Goal: Task Accomplishment & Management: Manage account settings

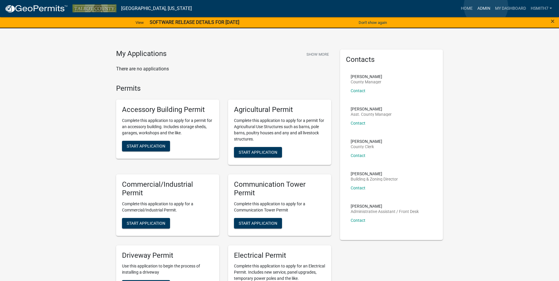
click at [486, 6] on link "Admin" at bounding box center [484, 8] width 18 height 11
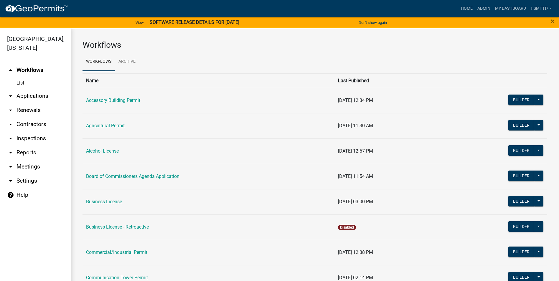
click at [21, 95] on link "arrow_drop_down Applications" at bounding box center [35, 96] width 71 height 14
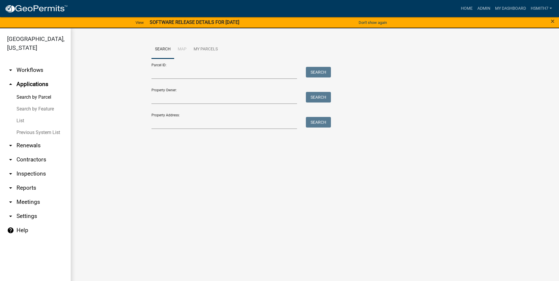
click at [15, 120] on link "List" at bounding box center [35, 121] width 71 height 12
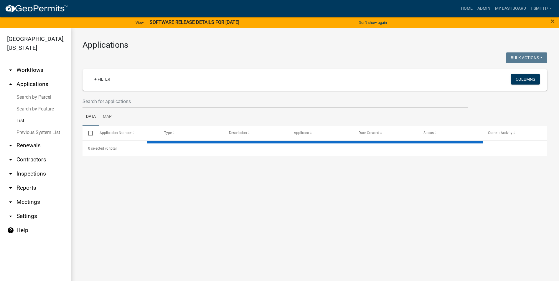
select select "3: 100"
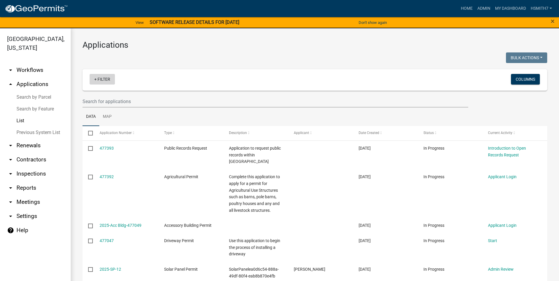
click at [102, 79] on link "+ Filter" at bounding box center [102, 79] width 25 height 11
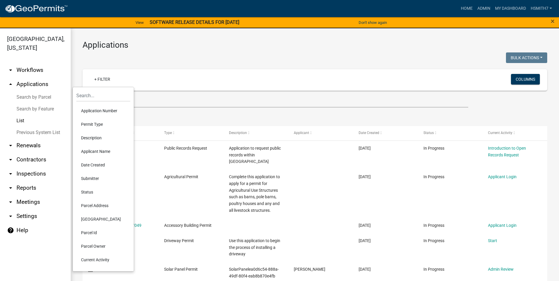
click at [103, 127] on li "Permit Type" at bounding box center [103, 125] width 54 height 14
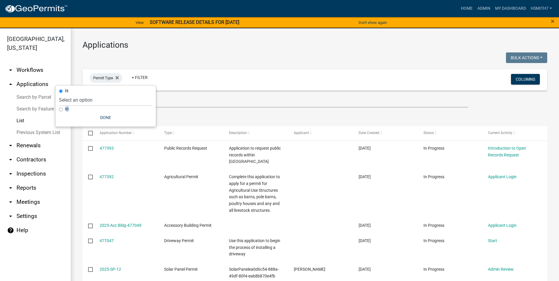
click at [65, 109] on label "in" at bounding box center [67, 109] width 4 height 5
drag, startPoint x: 65, startPoint y: 109, endPoint x: 63, endPoint y: 108, distance: 3.2
click at [63, 108] on div "in" at bounding box center [105, 109] width 93 height 6
click at [63, 109] on div "in" at bounding box center [105, 109] width 93 height 6
click at [62, 110] on input "in" at bounding box center [61, 110] width 4 height 4
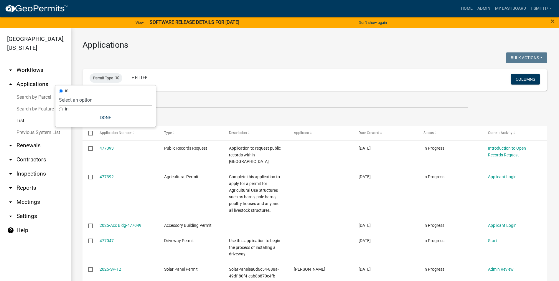
radio input "true"
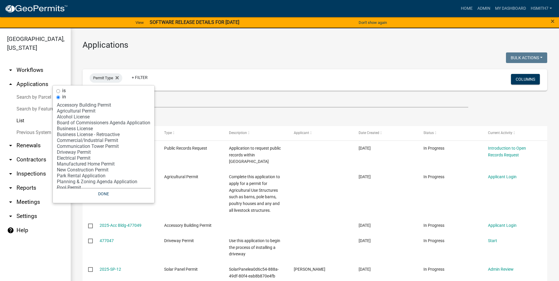
select select "9: '60ae78d1-16ed-4e4f-872e-38be42fbcfcc'"
click at [71, 152] on option "Driveway Permit" at bounding box center [103, 153] width 95 height 6
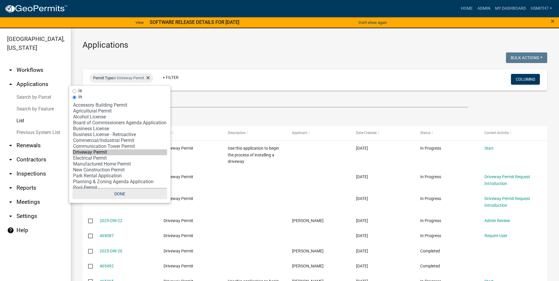
click at [119, 195] on button "Done" at bounding box center [120, 194] width 95 height 11
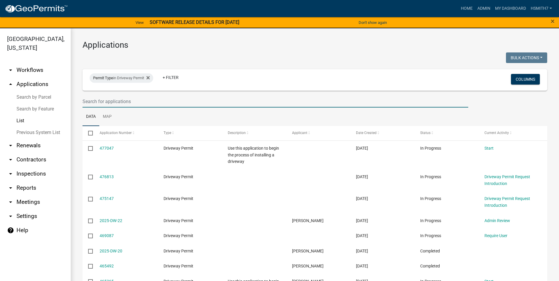
click at [186, 98] on input "text" at bounding box center [276, 102] width 386 height 12
type input "u"
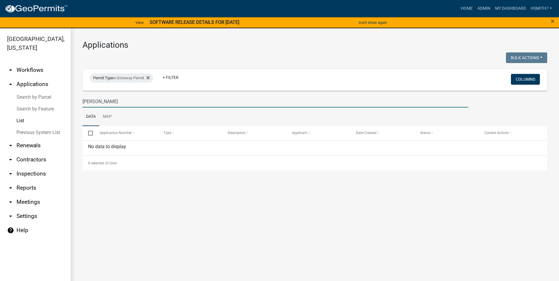
click at [123, 101] on input "buckner" at bounding box center [276, 102] width 386 height 12
type input "c"
click at [92, 117] on link "Data" at bounding box center [91, 117] width 17 height 19
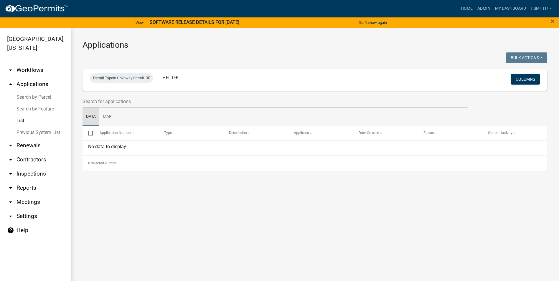
select select "3: 100"
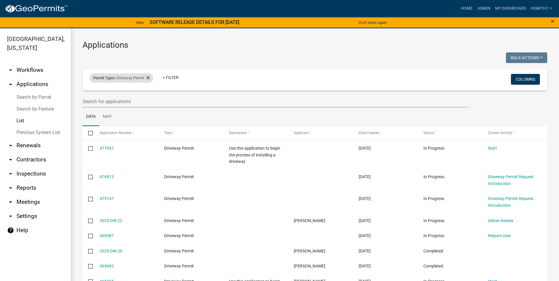
click at [128, 74] on div "Permit Type in Driveway Permit" at bounding box center [122, 77] width 64 height 9
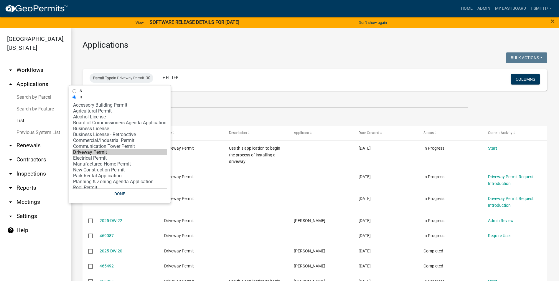
select select "7: 'f65475f6-f532-4efb-8870-83598cb024bf'"
click at [109, 140] on option "Commercial/Industrial Permit" at bounding box center [120, 141] width 95 height 6
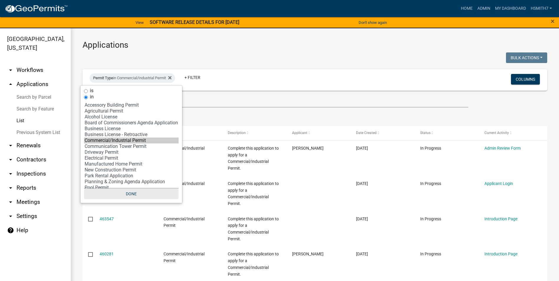
click at [133, 198] on button "Done" at bounding box center [131, 194] width 95 height 11
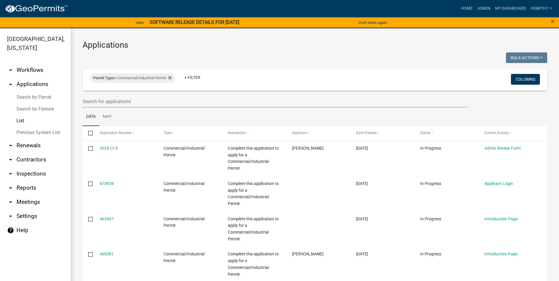
click at [24, 120] on link "List" at bounding box center [35, 121] width 71 height 12
click at [170, 78] on fa-icon at bounding box center [169, 77] width 6 height 9
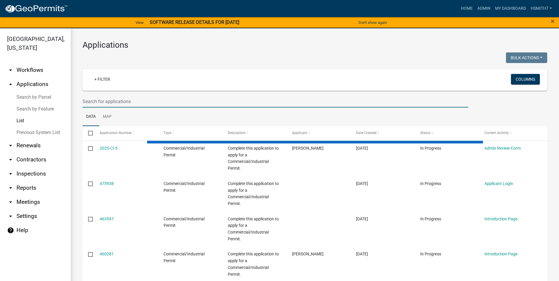
click at [118, 102] on input "text" at bounding box center [276, 102] width 386 height 12
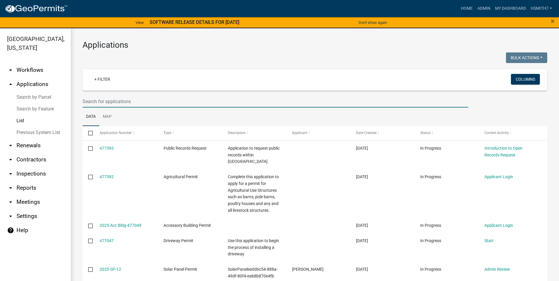
type input "c"
type input "2025-ct-10"
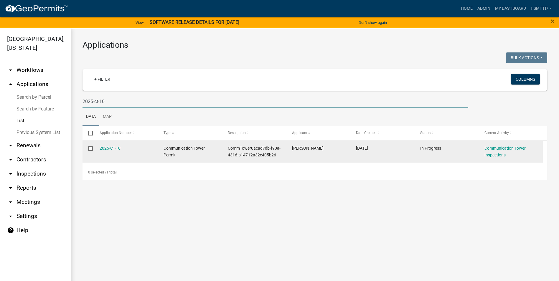
click at [503, 151] on div "Communication Tower Inspections" at bounding box center [511, 152] width 53 height 14
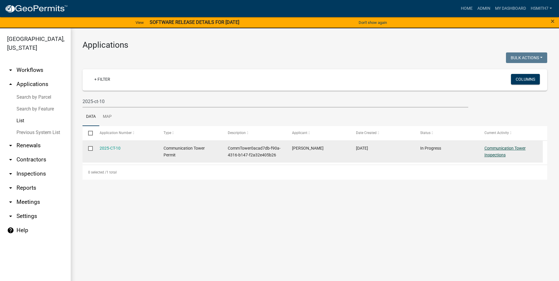
click at [501, 149] on link "Communication Tower Inspections" at bounding box center [505, 152] width 41 height 12
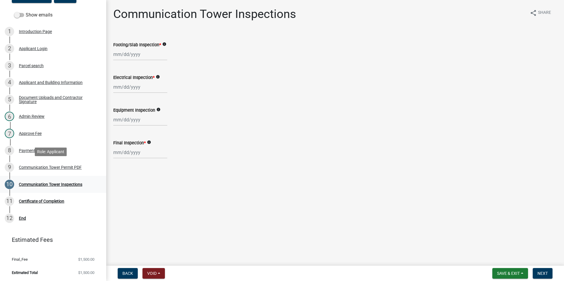
scroll to position [91, 0]
click at [70, 170] on div "9 Communication Tower Permit PDF" at bounding box center [51, 166] width 92 height 9
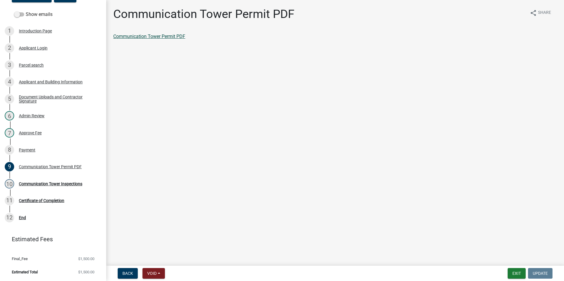
click at [136, 36] on link "Communication Tower Permit PDF" at bounding box center [149, 37] width 72 height 6
click at [60, 196] on div "11 Certificate of Completion" at bounding box center [51, 200] width 92 height 9
click at [64, 179] on link "10 Communication Tower Inspections" at bounding box center [53, 183] width 106 height 17
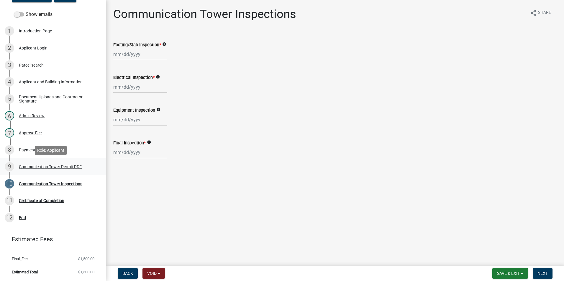
click at [67, 168] on div "Communication Tower Permit PDF" at bounding box center [50, 167] width 63 height 4
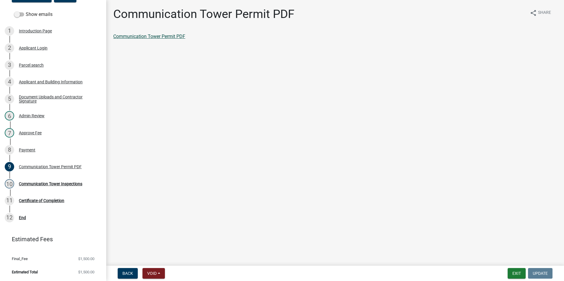
click at [157, 37] on link "Communication Tower Permit PDF" at bounding box center [149, 37] width 72 height 6
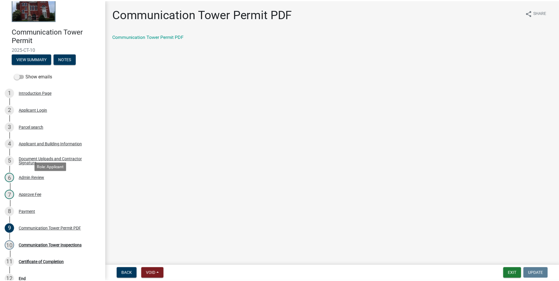
scroll to position [0, 0]
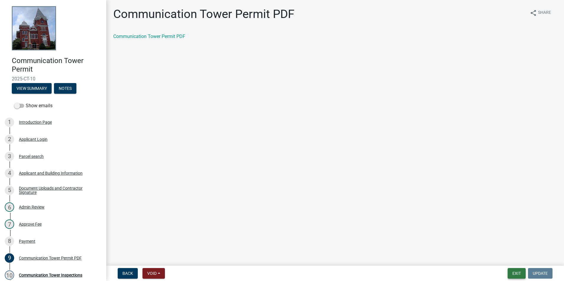
click at [514, 272] on button "Exit" at bounding box center [516, 273] width 18 height 11
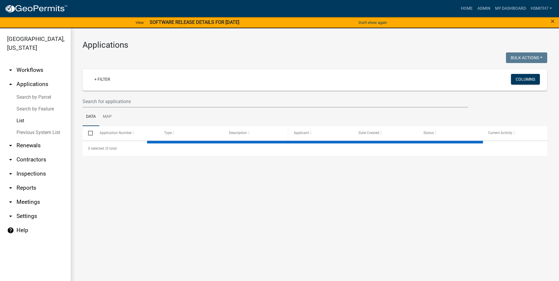
select select "3: 100"
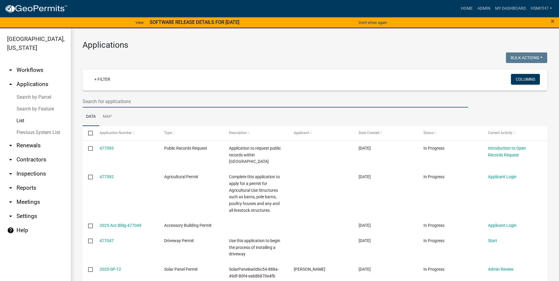
click at [135, 101] on input "text" at bounding box center [276, 102] width 386 height 12
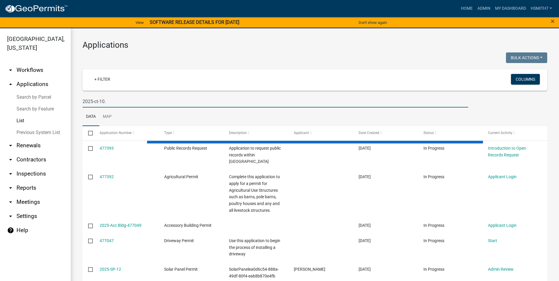
type input "2025-ct-10"
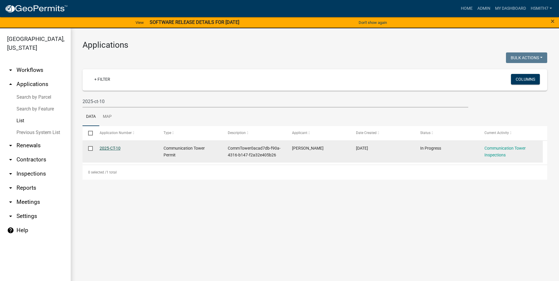
click at [111, 147] on link "2025-CT-10" at bounding box center [110, 148] width 21 height 5
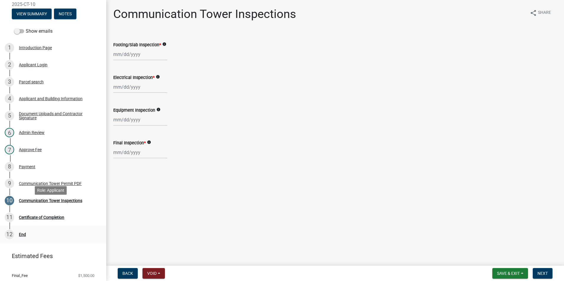
scroll to position [88, 0]
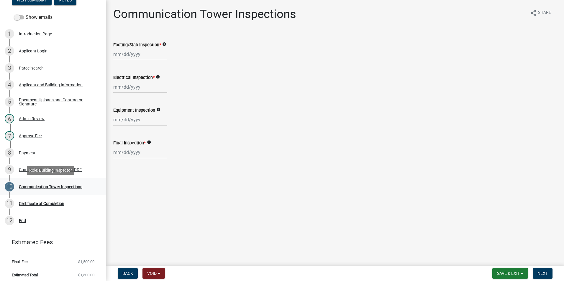
click at [55, 189] on div "10 Communication Tower Inspections" at bounding box center [51, 186] width 92 height 9
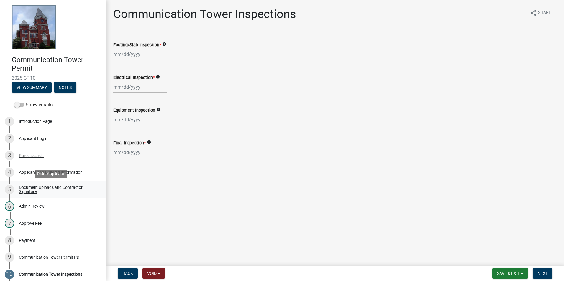
scroll to position [0, 0]
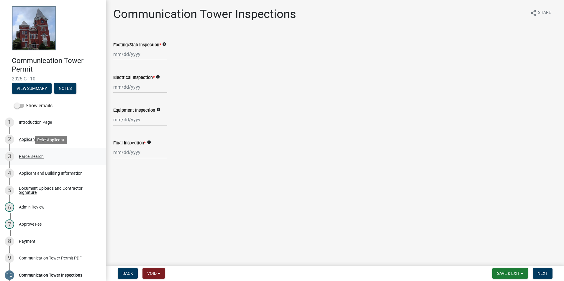
click at [46, 154] on div "3 Parcel search" at bounding box center [51, 156] width 92 height 9
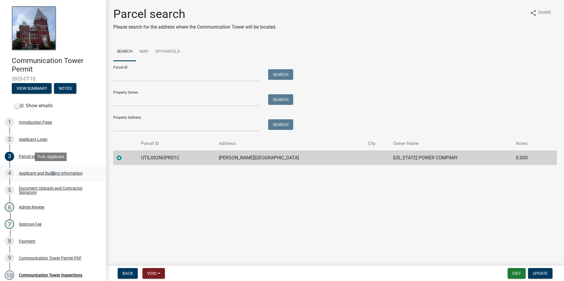
click at [52, 174] on div "Applicant and Building Information" at bounding box center [51, 173] width 64 height 4
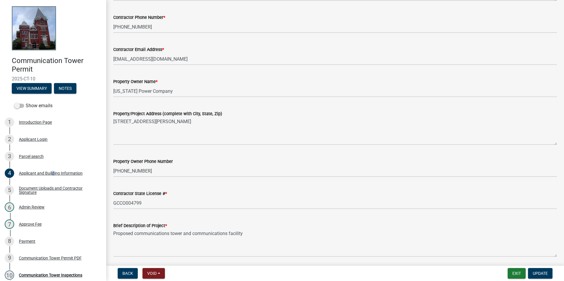
scroll to position [147, 0]
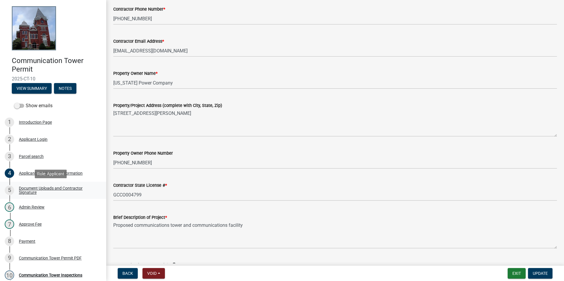
click at [75, 188] on div "Document Uploads and Contractor Signature" at bounding box center [58, 190] width 78 height 8
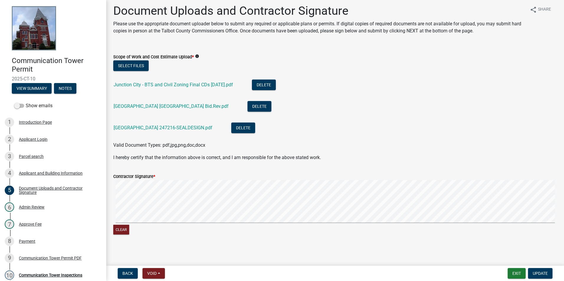
scroll to position [4, 0]
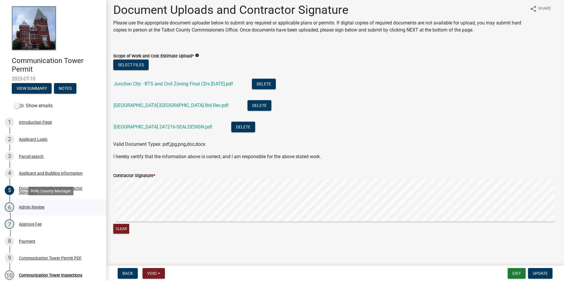
click at [49, 209] on div "6 Admin Review" at bounding box center [51, 207] width 92 height 9
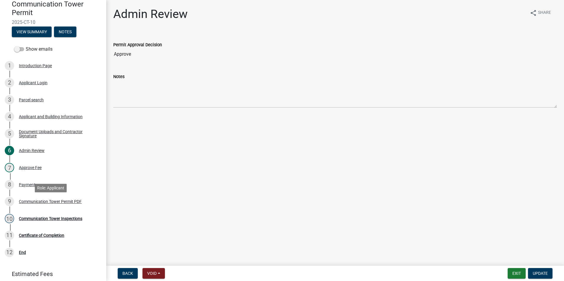
scroll to position [59, 0]
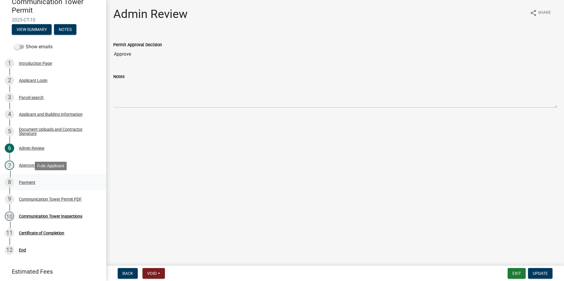
click at [48, 182] on div "8 Payment" at bounding box center [51, 182] width 92 height 9
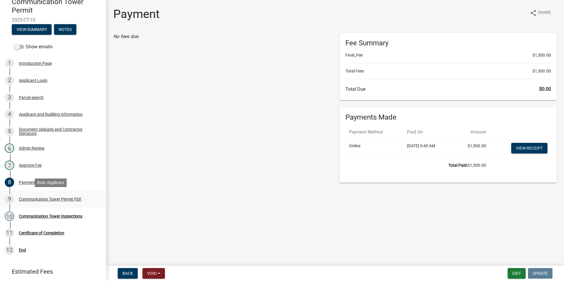
click at [71, 197] on div "Communication Tower Permit PDF" at bounding box center [50, 199] width 63 height 4
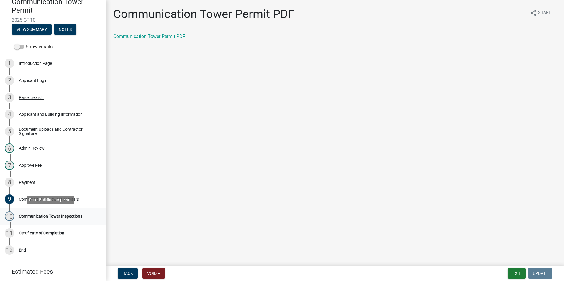
click at [56, 217] on div "Communication Tower Inspections" at bounding box center [50, 216] width 63 height 4
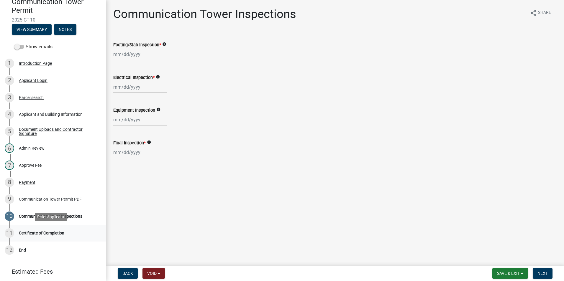
click at [65, 231] on div "11 Certificate of Completion" at bounding box center [51, 233] width 92 height 9
click at [51, 85] on div "2 Applicant Login" at bounding box center [51, 80] width 92 height 9
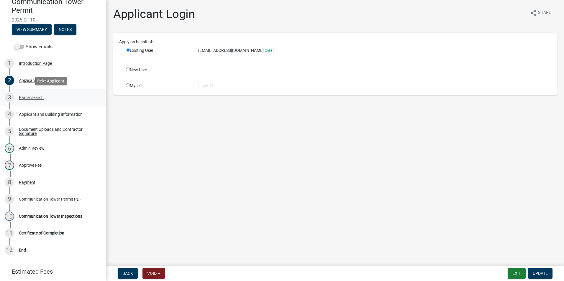
click at [48, 99] on div "3 Parcel search" at bounding box center [51, 97] width 92 height 9
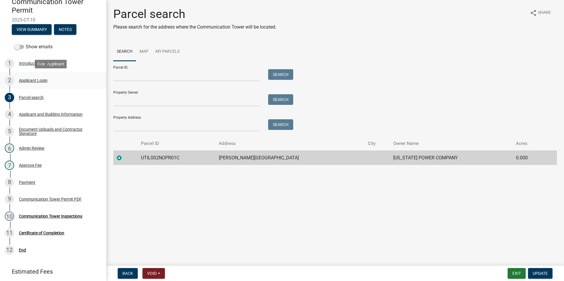
click at [31, 78] on div "Applicant Login" at bounding box center [33, 80] width 29 height 4
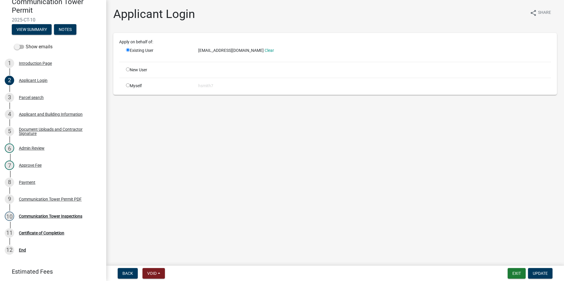
click at [274, 175] on main "Applicant Login share Share Apply on behalf of: Existing User gclements@foresit…" at bounding box center [335, 132] width 458 height 264
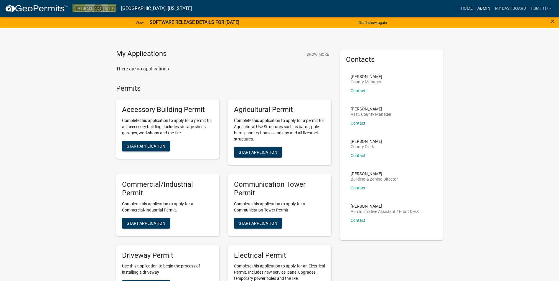
click at [483, 4] on link "Admin" at bounding box center [484, 8] width 18 height 11
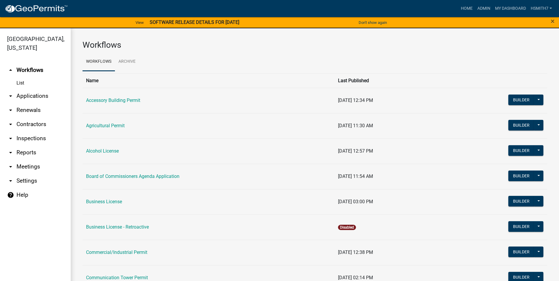
click at [30, 93] on link "arrow_drop_down Applications" at bounding box center [35, 96] width 71 height 14
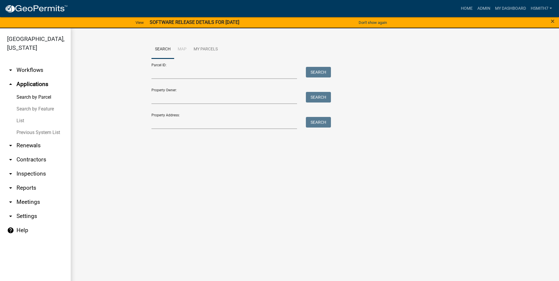
click at [17, 119] on link "List" at bounding box center [35, 121] width 71 height 12
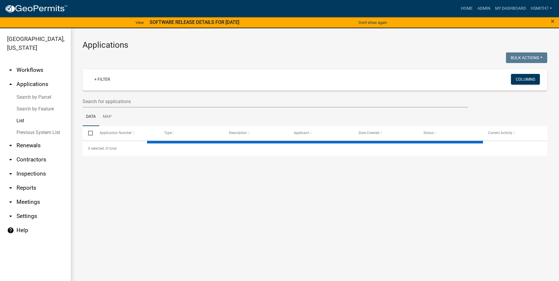
select select "3: 100"
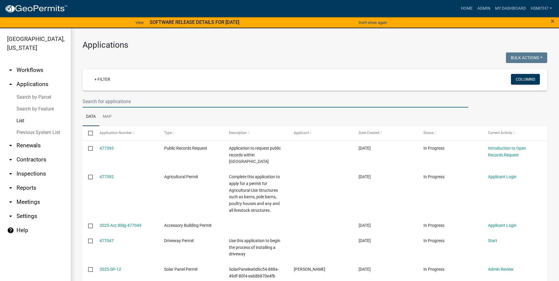
click at [126, 104] on input "text" at bounding box center [276, 102] width 386 height 12
click at [98, 80] on link "+ Filter" at bounding box center [102, 79] width 25 height 11
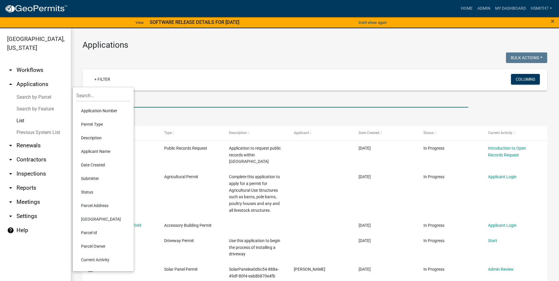
click at [147, 105] on input "text" at bounding box center [276, 102] width 386 height 12
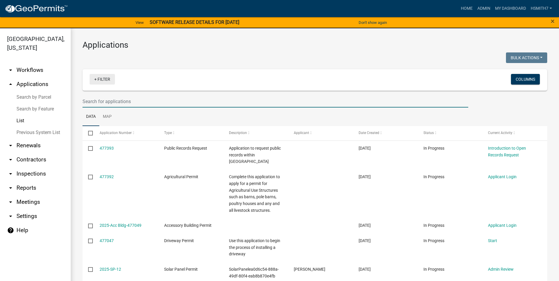
click at [99, 75] on link "+ Filter" at bounding box center [102, 79] width 25 height 11
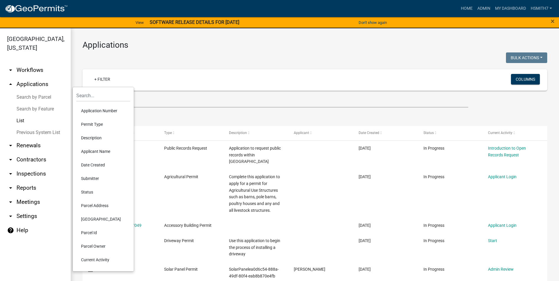
click at [93, 122] on li "Permit Type" at bounding box center [103, 125] width 54 height 14
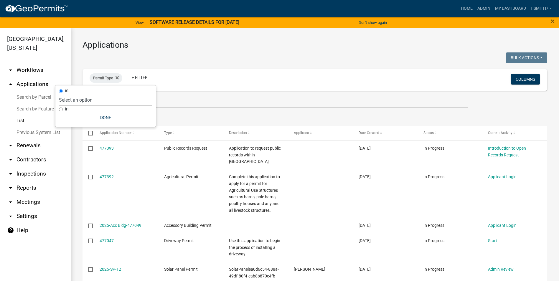
click at [68, 107] on label "in" at bounding box center [67, 109] width 4 height 5
click at [63, 108] on input "in" at bounding box center [61, 110] width 4 height 4
radio input "true"
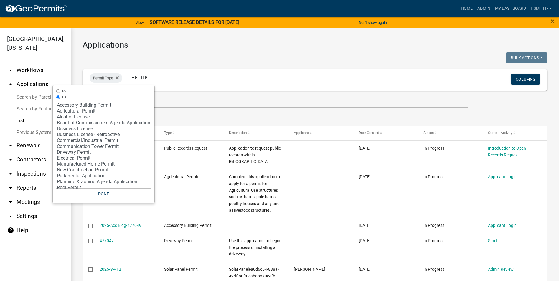
select select "9: '60ae78d1-16ed-4e4f-872e-38be42fbcfcc'"
click at [73, 152] on option "Driveway Permit" at bounding box center [103, 153] width 95 height 6
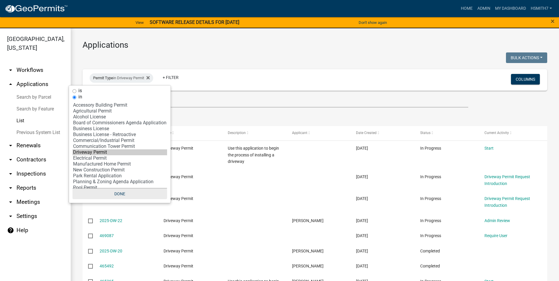
click at [111, 193] on button "Done" at bounding box center [120, 194] width 95 height 11
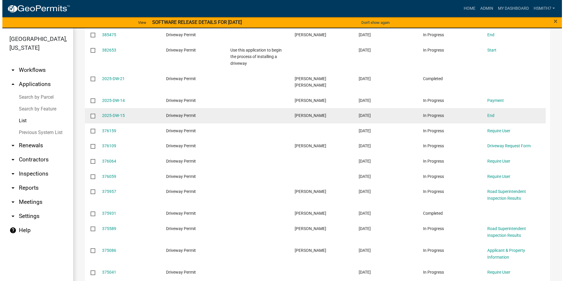
scroll to position [855, 0]
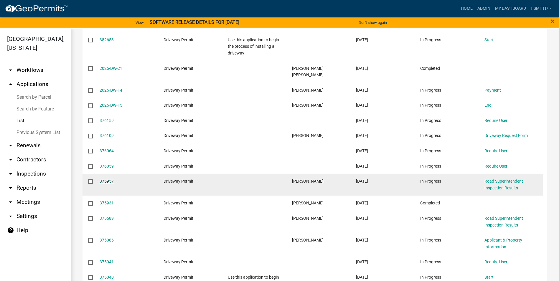
click at [108, 179] on link "375957" at bounding box center [107, 181] width 14 height 5
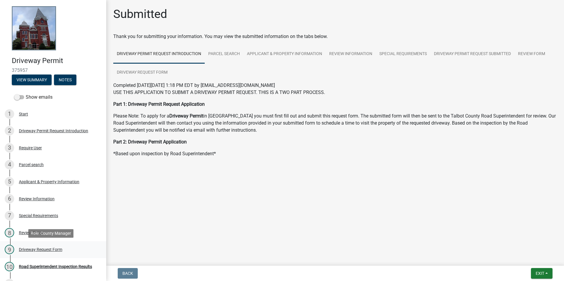
click at [60, 249] on div "Driveway Request Form" at bounding box center [40, 250] width 43 height 4
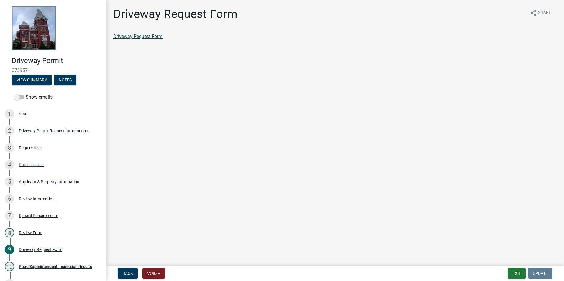
click at [148, 38] on link "Driveway Request Form" at bounding box center [137, 37] width 49 height 6
click at [49, 197] on div "Review Information" at bounding box center [37, 199] width 36 height 4
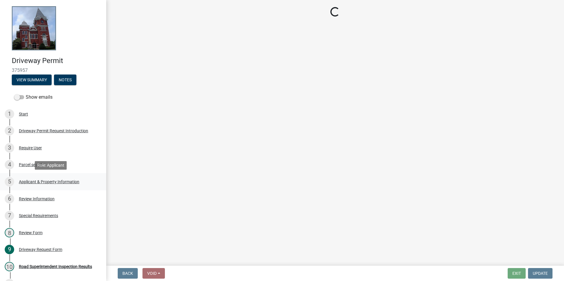
click at [38, 181] on div "Applicant & Property Information" at bounding box center [49, 182] width 60 height 4
select select "1b9f1f25-2a45-4c36-bbf8-b941f64e08e5"
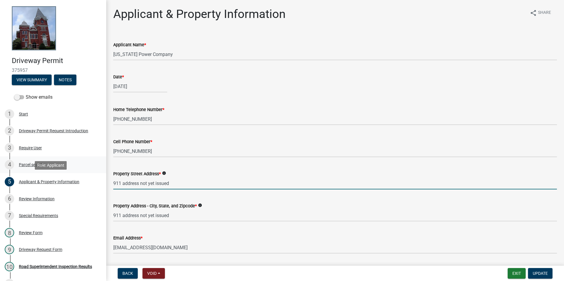
drag, startPoint x: 186, startPoint y: 179, endPoint x: 72, endPoint y: 171, distance: 114.7
click at [74, 174] on div "Driveway Permit 375957 View Summary Notes Show emails 1 Start 2 Driveway Permit…" at bounding box center [282, 140] width 564 height 281
type input "[STREET_ADDRESS][PERSON_NAME]"
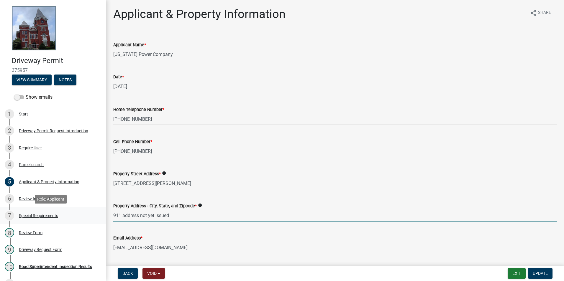
drag, startPoint x: 211, startPoint y: 211, endPoint x: 40, endPoint y: 209, distance: 170.5
click at [41, 209] on div "Driveway Permit 375957 View Summary Notes Show emails 1 Start 2 Driveway Permit…" at bounding box center [282, 140] width 564 height 281
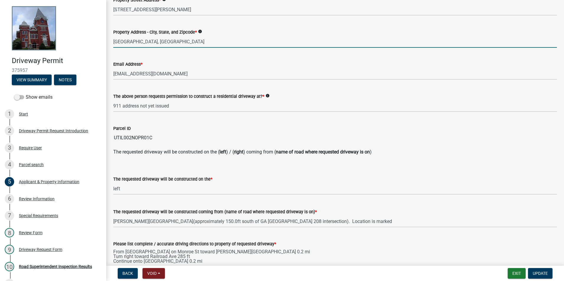
scroll to position [177, 0]
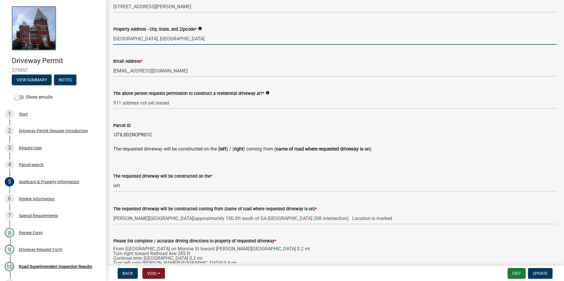
type input "[GEOGRAPHIC_DATA], [GEOGRAPHIC_DATA]"
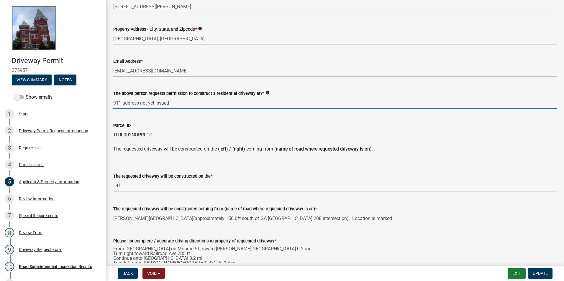
drag, startPoint x: 175, startPoint y: 101, endPoint x: 8, endPoint y: 99, distance: 167.8
click at [10, 99] on div "Driveway Permit 375957 View Summary Notes Show emails 1 Start 2 Driveway Permit…" at bounding box center [282, 140] width 564 height 281
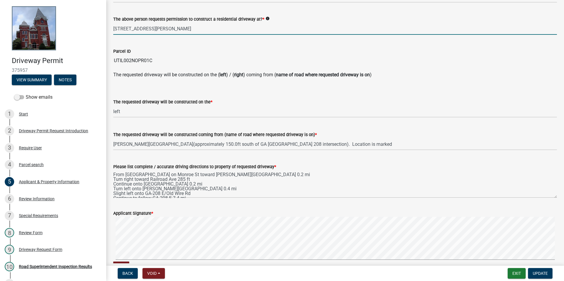
scroll to position [324, 0]
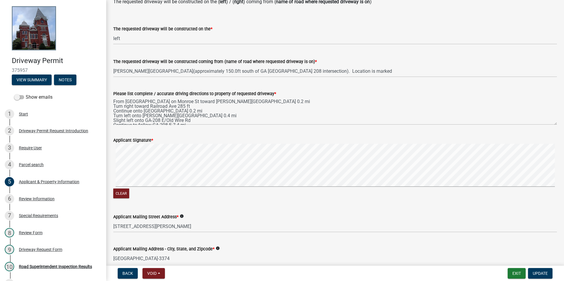
type input "[STREET_ADDRESS][PERSON_NAME]"
drag, startPoint x: 535, startPoint y: 265, endPoint x: 536, endPoint y: 262, distance: 3.3
click at [535, 265] on div "Driveway Permit 375957 View Summary Notes Show emails 1 Start 2 Driveway Permit…" at bounding box center [282, 140] width 564 height 281
click at [537, 270] on button "Update" at bounding box center [540, 273] width 24 height 11
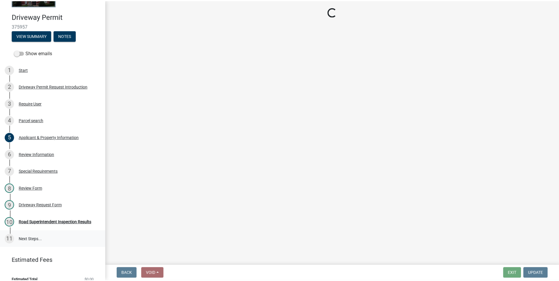
scroll to position [52, 0]
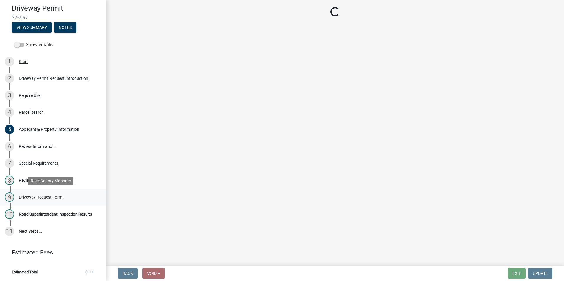
click at [58, 195] on div "Driveway Request Form" at bounding box center [40, 197] width 43 height 4
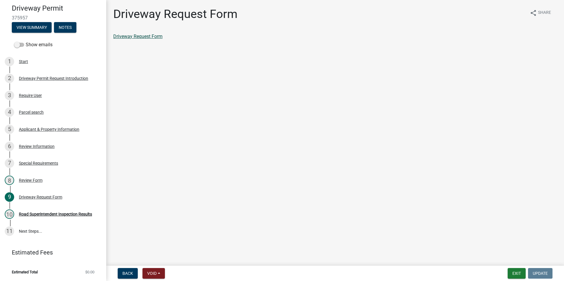
click at [137, 37] on link "Driveway Request Form" at bounding box center [137, 37] width 49 height 6
click at [513, 277] on button "Exit" at bounding box center [516, 273] width 18 height 11
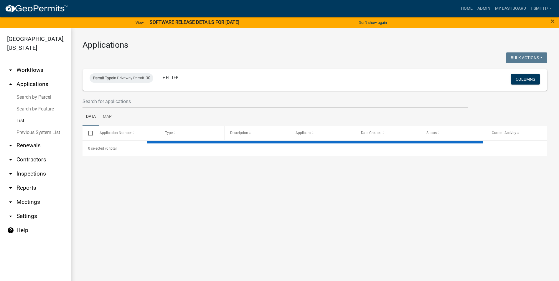
select select "3: 100"
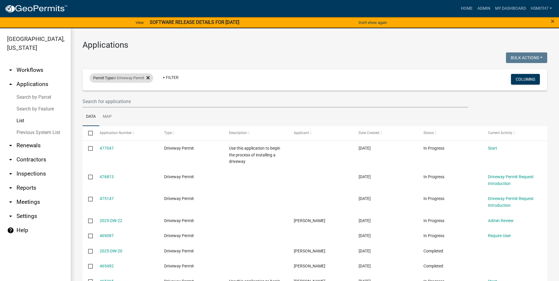
click at [148, 79] on fa-icon at bounding box center [147, 77] width 6 height 9
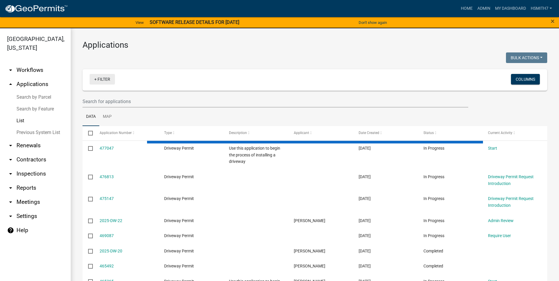
click at [106, 80] on link "+ Filter" at bounding box center [102, 79] width 25 height 11
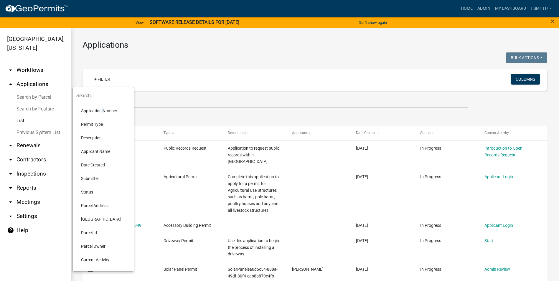
click at [101, 109] on li "Application Number" at bounding box center [103, 111] width 54 height 14
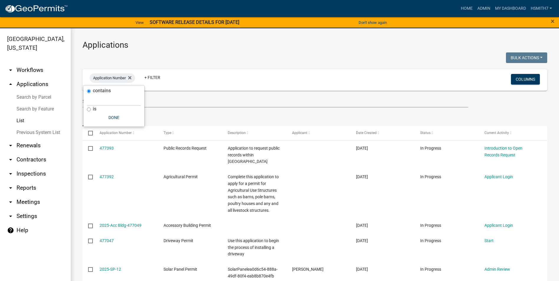
drag, startPoint x: 101, startPoint y: 109, endPoint x: 92, endPoint y: 110, distance: 9.6
click at [92, 110] on div "is" at bounding box center [114, 109] width 54 height 6
click at [120, 123] on button "Done" at bounding box center [114, 117] width 54 height 11
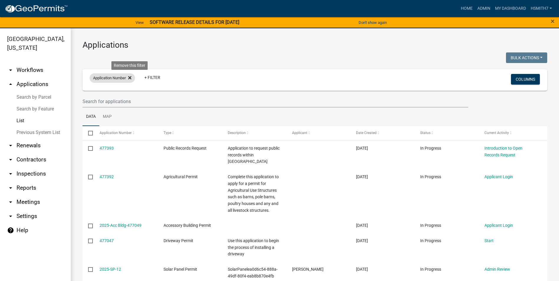
click at [131, 79] on icon at bounding box center [129, 77] width 3 height 5
click at [95, 81] on link "+ Filter" at bounding box center [102, 79] width 25 height 11
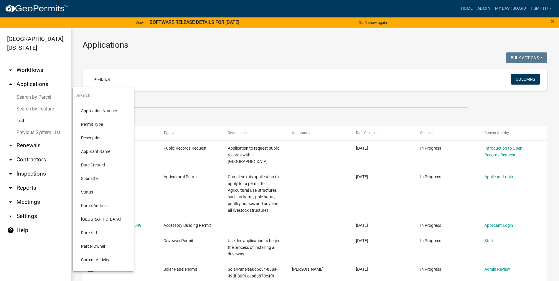
click at [86, 126] on li "Permit Type" at bounding box center [103, 125] width 54 height 14
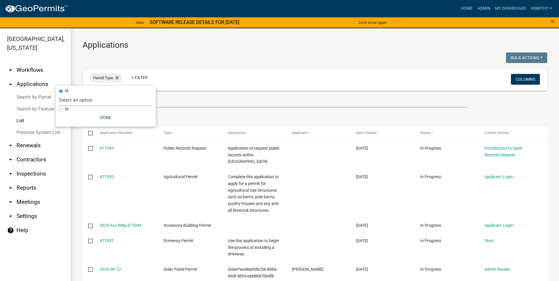
click at [64, 106] on div "is Select an option Accessory Building Permit Agricultural Permit Alcohol Licen…" at bounding box center [105, 106] width 101 height 41
select select "502f208c-bc87-4ecb-9f82-130642696c9f"
click at [84, 94] on select "Select an option Accessory Building Permit Agricultural Permit Alcohol License …" at bounding box center [105, 100] width 93 height 12
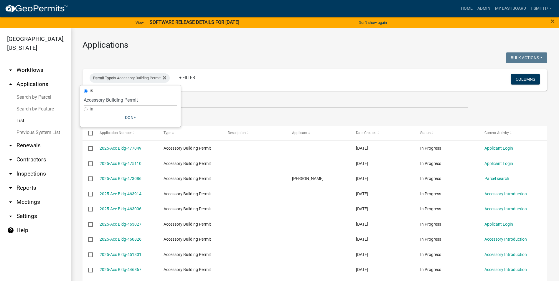
click at [89, 110] on div "in" at bounding box center [130, 109] width 93 height 6
click at [91, 108] on label "in" at bounding box center [92, 109] width 4 height 5
click at [88, 108] on input "in" at bounding box center [86, 110] width 4 height 4
radio input "true"
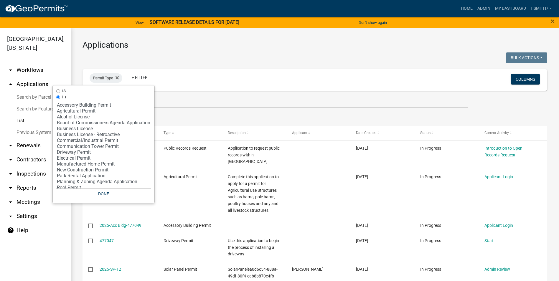
select select "1: '502f208c-bc87-4ecb-9f82-130642696c9f'"
click at [86, 104] on option "Accessory Building Permit" at bounding box center [103, 105] width 95 height 6
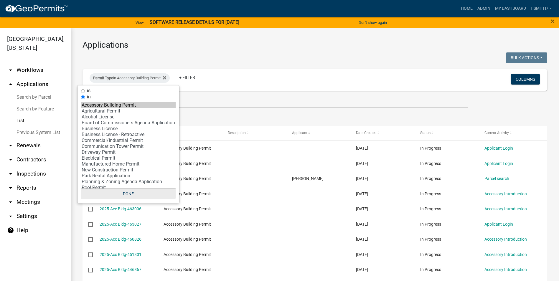
click at [134, 192] on button "Done" at bounding box center [128, 194] width 95 height 11
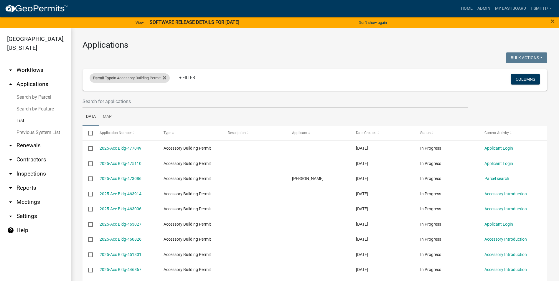
click at [124, 76] on div "Permit Type in Accessory Building Permit" at bounding box center [130, 77] width 80 height 9
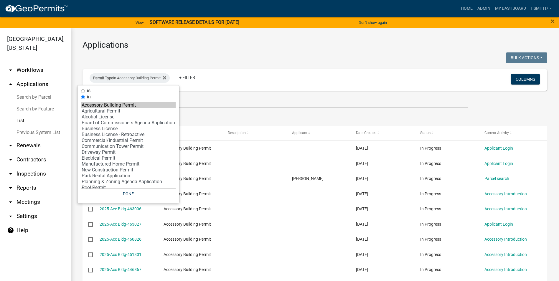
select select "2: '7400d1b1-48f7-42c7-b095-9fe160bbc210'"
click at [101, 110] on option "Agricultural Permit" at bounding box center [128, 111] width 95 height 6
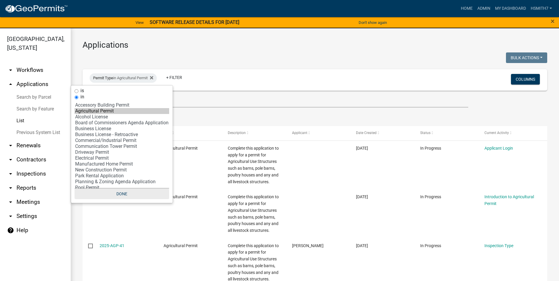
click at [122, 195] on button "Done" at bounding box center [122, 194] width 95 height 11
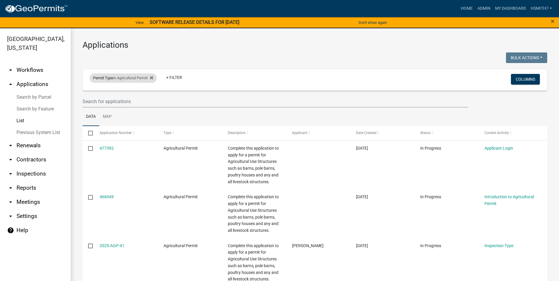
click at [138, 77] on div "Permit Type in Agricultural Permit" at bounding box center [123, 77] width 67 height 9
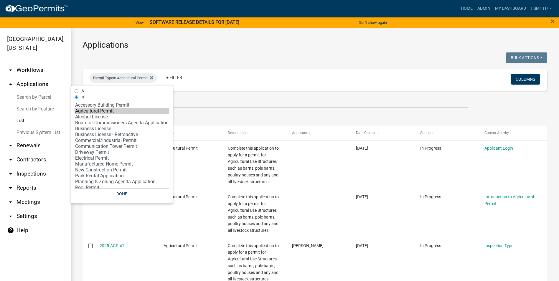
select select "5: 'a34148b1-d8b2-4557-84aa-00194bc85a9c'"
click at [93, 128] on option "Business License" at bounding box center [122, 129] width 95 height 6
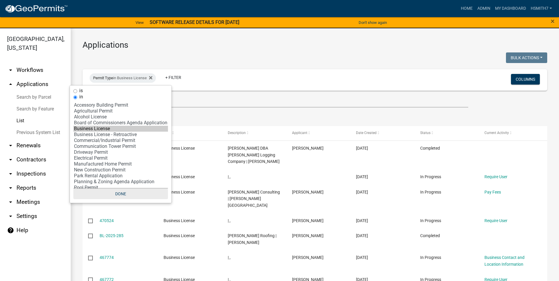
click at [123, 193] on button "Done" at bounding box center [120, 194] width 95 height 11
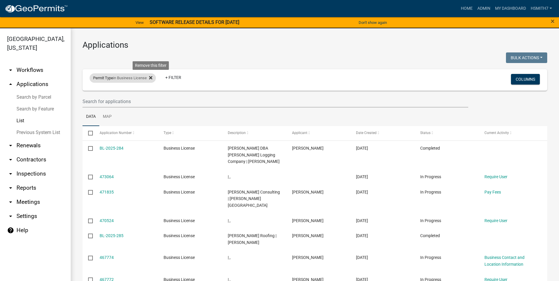
click at [152, 78] on icon at bounding box center [150, 77] width 3 height 3
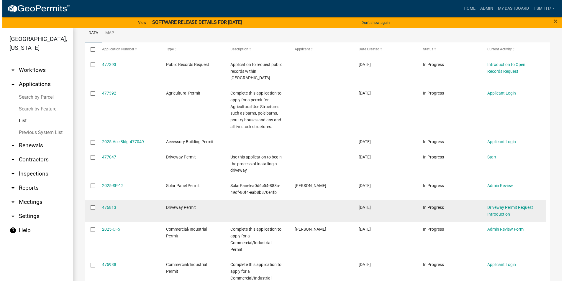
scroll to position [118, 0]
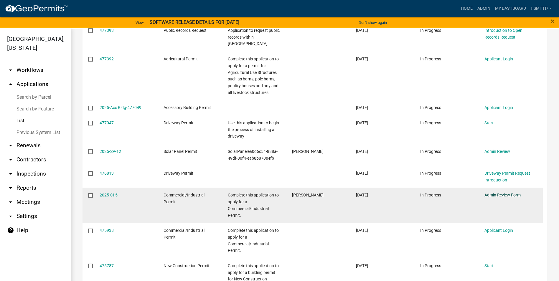
click at [513, 192] on div "Admin Review Form" at bounding box center [511, 195] width 53 height 7
click at [514, 193] on link "Admin Review Form" at bounding box center [503, 195] width 36 height 5
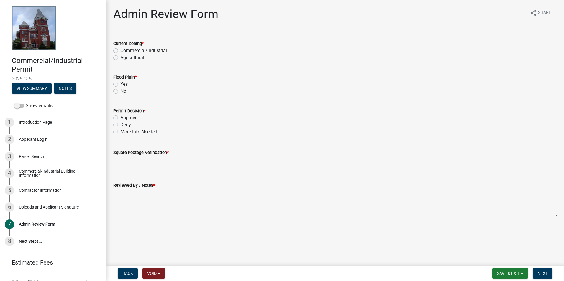
click at [126, 50] on label "Commercial/Industrial" at bounding box center [143, 50] width 47 height 7
click at [124, 50] on input "Commercial/Industrial" at bounding box center [122, 49] width 4 height 4
radio input "true"
click at [121, 88] on label "No" at bounding box center [123, 91] width 6 height 7
click at [121, 88] on input "No" at bounding box center [122, 90] width 4 height 4
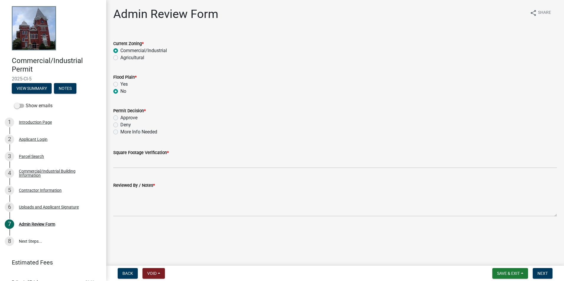
radio input "true"
click at [120, 83] on label "Yes" at bounding box center [123, 84] width 7 height 7
click at [120, 83] on input "Yes" at bounding box center [122, 83] width 4 height 4
radio input "true"
click at [118, 90] on div "No" at bounding box center [334, 91] width 443 height 7
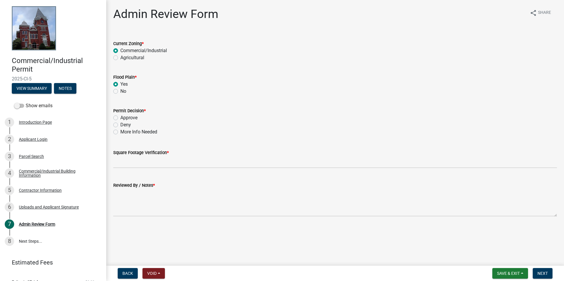
click at [120, 91] on label "No" at bounding box center [123, 91] width 6 height 7
click at [120, 91] on input "No" at bounding box center [122, 90] width 4 height 4
radio input "true"
click at [121, 117] on label "Approve" at bounding box center [128, 117] width 17 height 7
click at [121, 117] on input "Approve" at bounding box center [122, 116] width 4 height 4
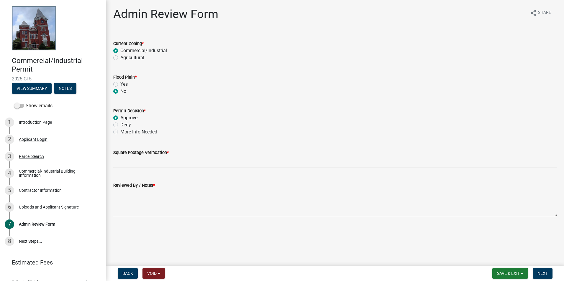
radio input "true"
drag, startPoint x: 141, startPoint y: 152, endPoint x: 143, endPoint y: 157, distance: 4.7
click at [141, 153] on label "Square Footage Verification *" at bounding box center [140, 153] width 55 height 4
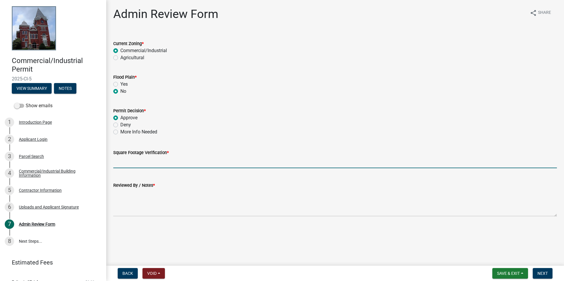
click at [141, 156] on input "Square Footage Verification *" at bounding box center [334, 162] width 443 height 12
type input "9999"
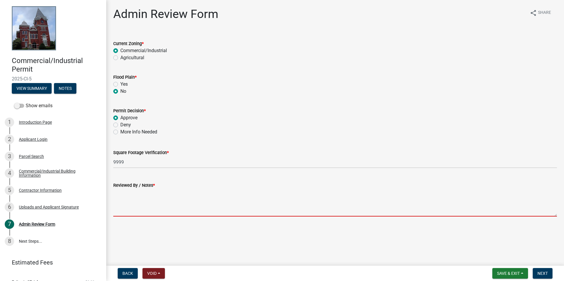
click at [162, 201] on textarea "Reviewed By / Notes *" at bounding box center [334, 203] width 443 height 28
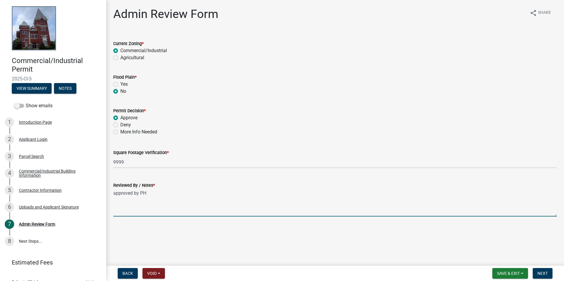
type textarea "approved by PH"
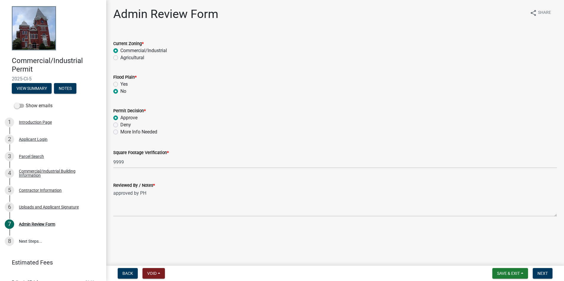
click at [179, 240] on main "Admin Review Form share Share Current Zoning * Commercial/Industrial Agricultur…" at bounding box center [335, 132] width 458 height 264
click at [543, 270] on button "Next" at bounding box center [543, 273] width 20 height 11
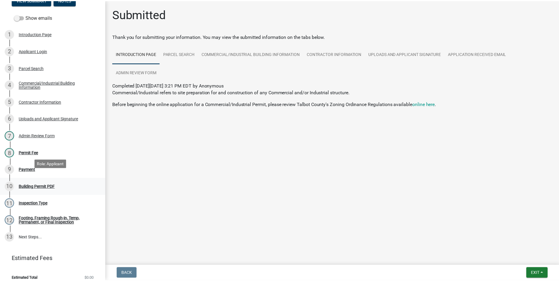
scroll to position [95, 0]
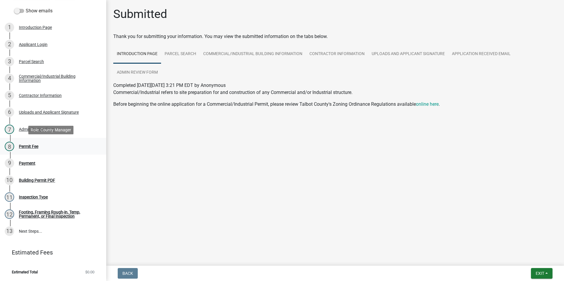
click at [45, 152] on link "8 Permit Fee" at bounding box center [53, 146] width 106 height 17
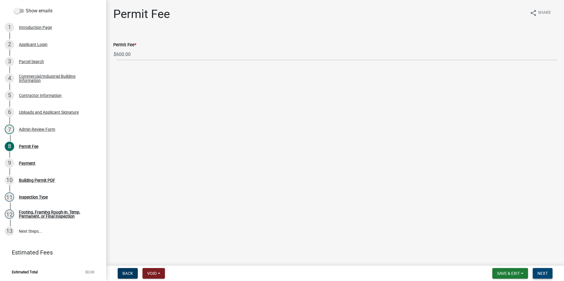
click at [547, 272] on span "Next" at bounding box center [542, 273] width 10 height 5
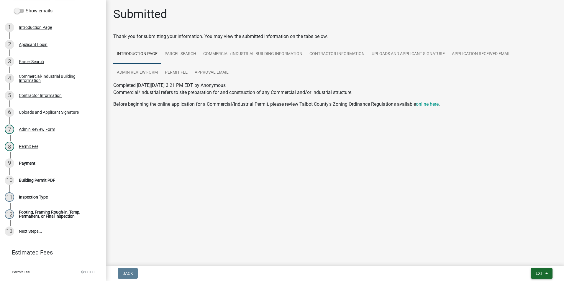
click at [540, 276] on span "Exit" at bounding box center [539, 273] width 9 height 5
click at [532, 262] on button "Save & Exit" at bounding box center [528, 258] width 47 height 14
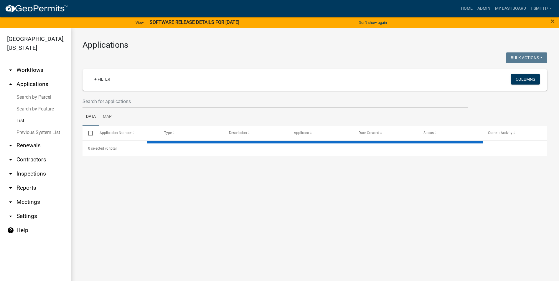
select select "3: 100"
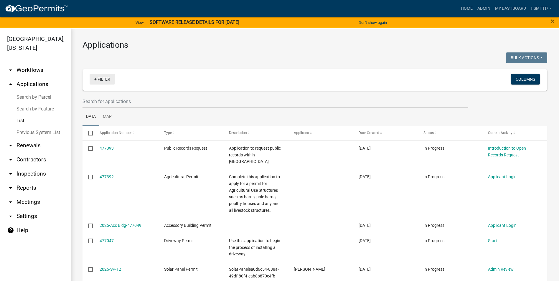
click at [103, 77] on link "+ Filter" at bounding box center [102, 79] width 25 height 11
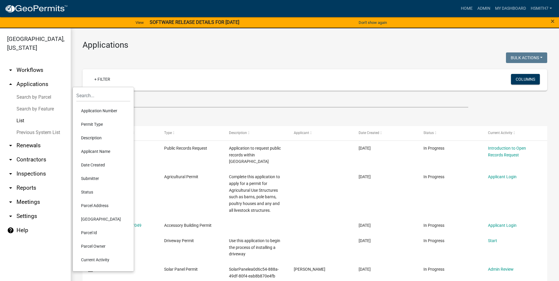
click at [100, 113] on li "Application Number" at bounding box center [103, 111] width 54 height 14
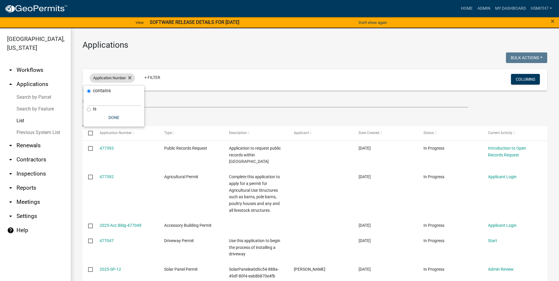
click at [110, 79] on span "Application Number" at bounding box center [109, 78] width 33 height 4
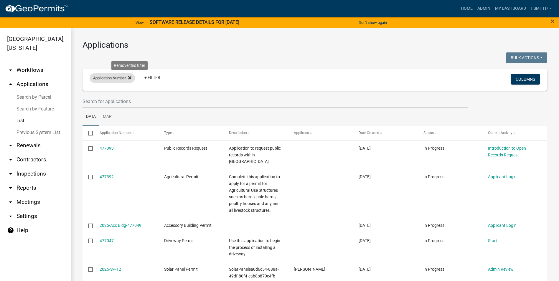
click at [131, 77] on icon at bounding box center [129, 77] width 3 height 5
click at [104, 80] on link "+ Filter" at bounding box center [102, 79] width 25 height 11
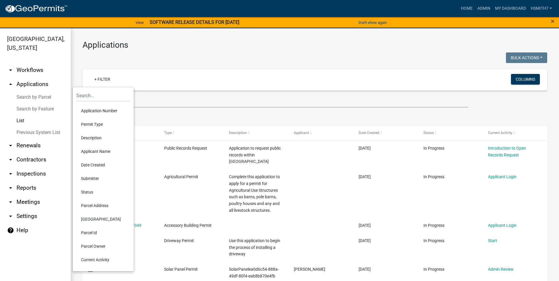
click at [97, 127] on li "Permit Type" at bounding box center [103, 125] width 54 height 14
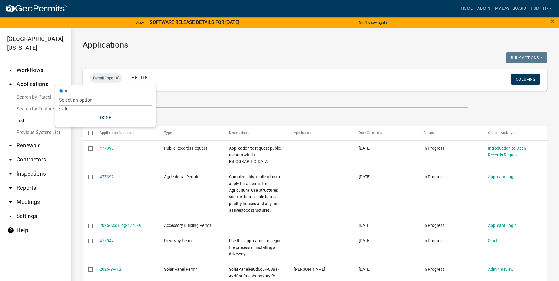
click at [65, 109] on label "in" at bounding box center [67, 109] width 4 height 5
click at [63, 109] on input "in" at bounding box center [61, 110] width 4 height 4
radio input "true"
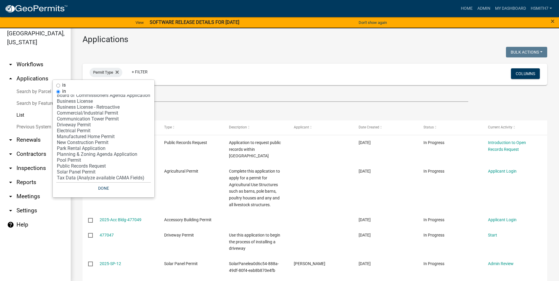
scroll to position [7, 0]
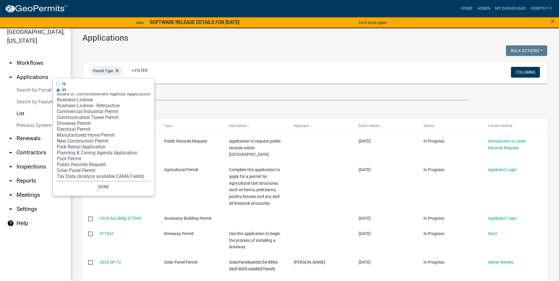
select select "17: 'f718cd8a-5a53-4068-abaa-daf477a51fc3'"
click at [88, 172] on option "Solar Panel Permit" at bounding box center [103, 171] width 95 height 6
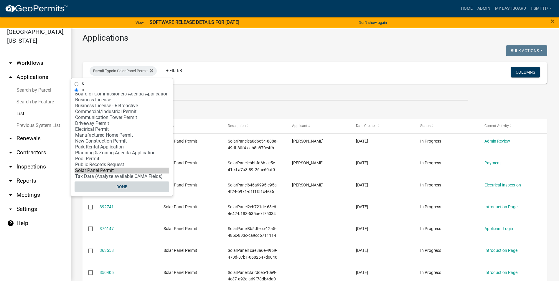
click at [118, 189] on button "Done" at bounding box center [122, 187] width 95 height 11
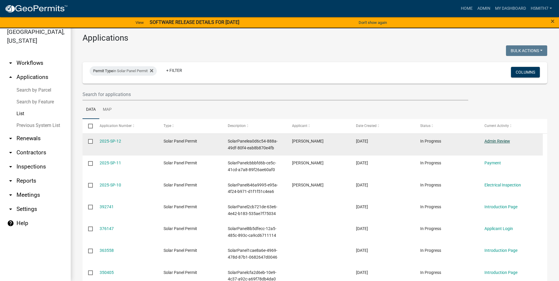
click at [494, 139] on link "Admin Review" at bounding box center [498, 141] width 26 height 5
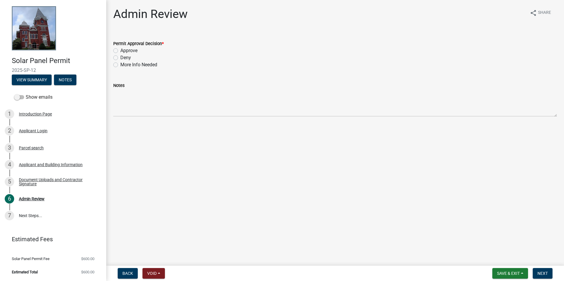
click at [121, 50] on label "Approve" at bounding box center [128, 50] width 17 height 7
click at [121, 50] on input "Approve" at bounding box center [122, 49] width 4 height 4
radio input "true"
click at [535, 267] on nav "Back Void Withdraw Lock Expire Void Save & Exit Save Save & Exit Next" at bounding box center [335, 273] width 458 height 15
click at [538, 270] on button "Next" at bounding box center [543, 273] width 20 height 11
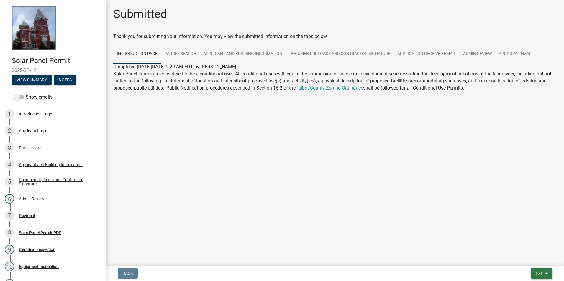
click at [544, 277] on button "Exit" at bounding box center [542, 273] width 22 height 11
click at [529, 259] on button "Save & Exit" at bounding box center [528, 258] width 47 height 14
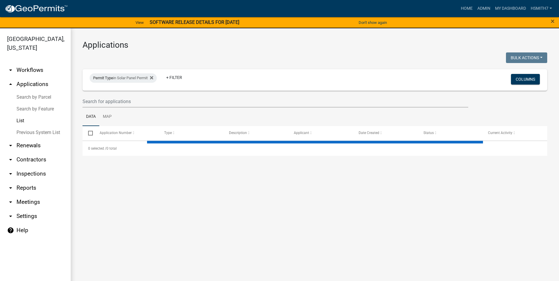
select select "3: 100"
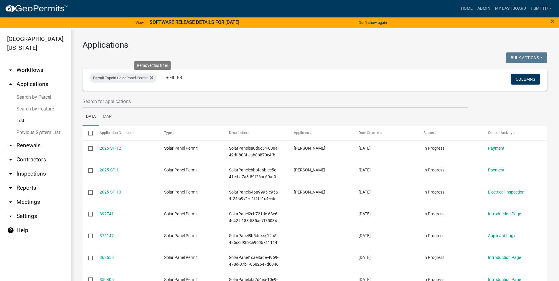
click at [153, 77] on icon at bounding box center [151, 77] width 3 height 3
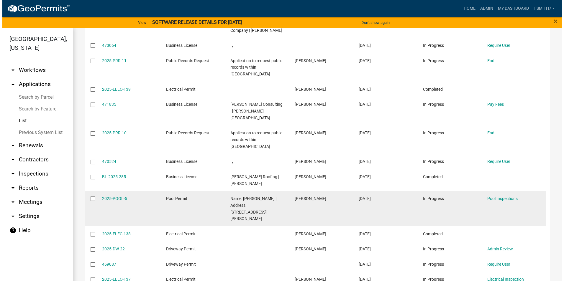
scroll to position [649, 0]
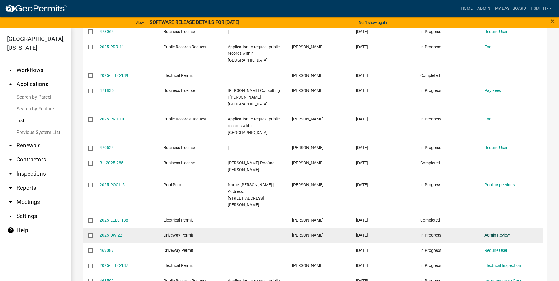
click at [491, 233] on link "Admin Review" at bounding box center [498, 235] width 26 height 5
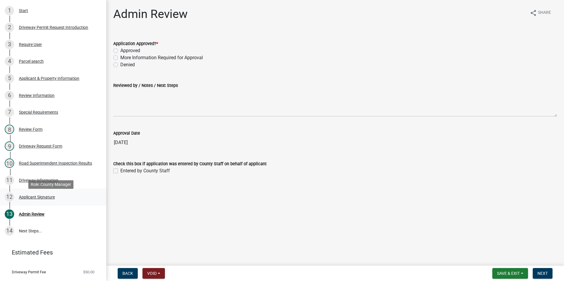
scroll to position [117, 0]
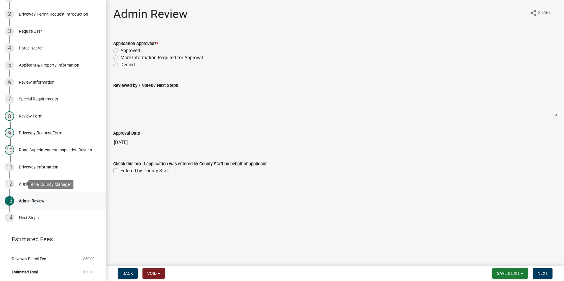
click at [46, 201] on div "13 Admin Review" at bounding box center [51, 200] width 92 height 9
click at [59, 134] on div "Driveway Request Form" at bounding box center [40, 133] width 43 height 4
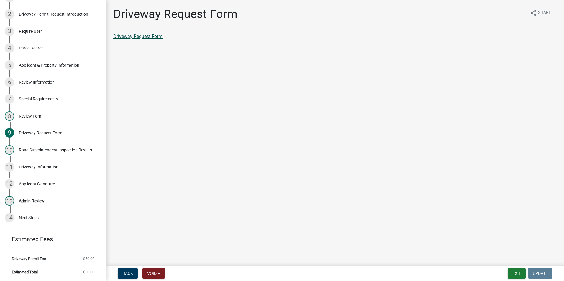
click at [134, 37] on link "Driveway Request Form" at bounding box center [137, 37] width 49 height 6
click at [52, 202] on div "13 Admin Review" at bounding box center [51, 200] width 92 height 9
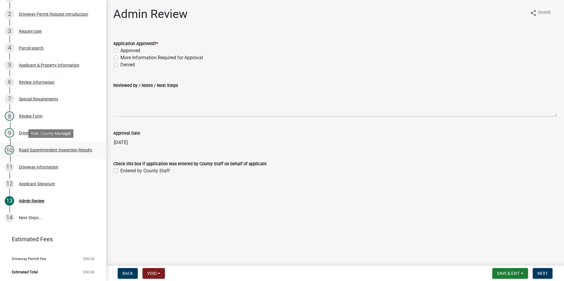
click at [85, 151] on div "Road Superintendent Inspection Results" at bounding box center [55, 150] width 73 height 4
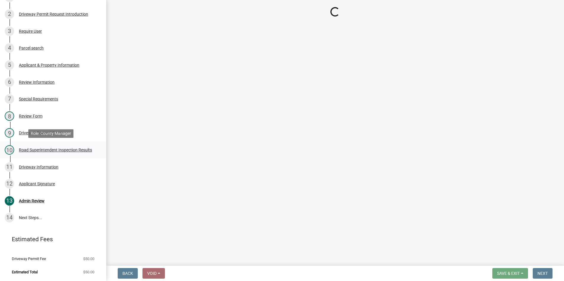
select select "33eb0099-6d4a-4ae7-8ad6-7733806e546e"
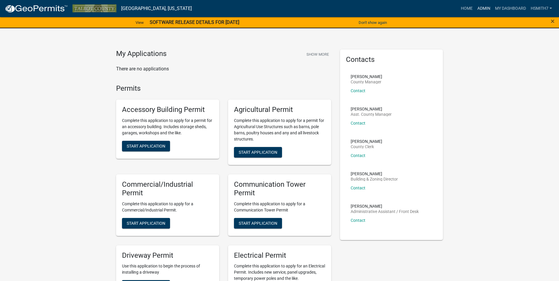
click at [485, 8] on link "Admin" at bounding box center [484, 8] width 18 height 11
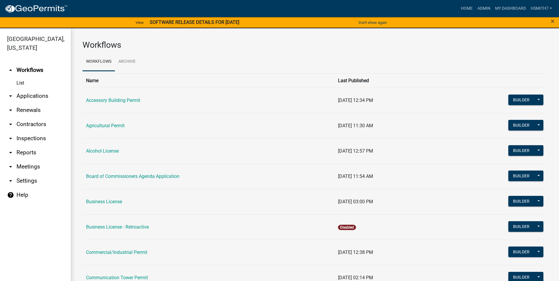
click at [40, 94] on link "arrow_drop_down Applications" at bounding box center [35, 96] width 71 height 14
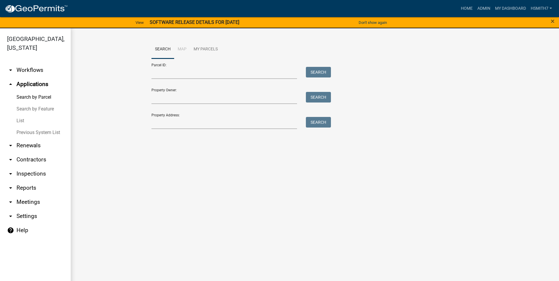
click at [23, 118] on link "List" at bounding box center [35, 121] width 71 height 12
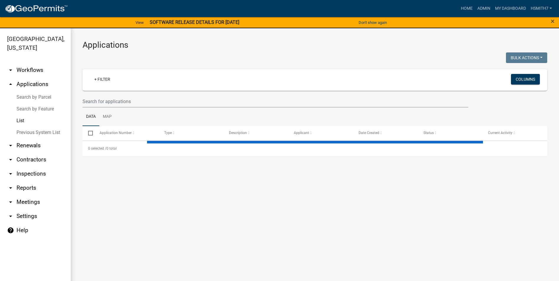
select select "3: 100"
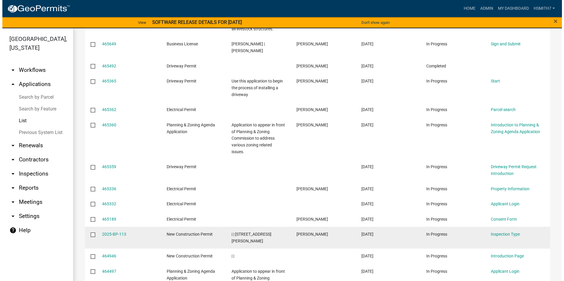
scroll to position [1179, 0]
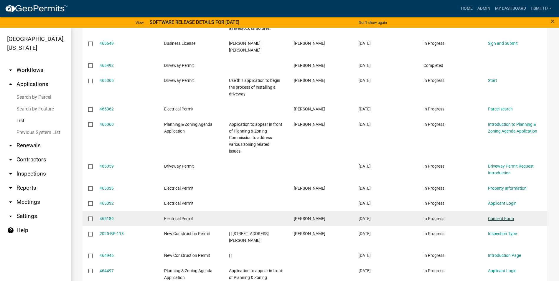
click at [506, 216] on link "Consent Form" at bounding box center [501, 218] width 26 height 5
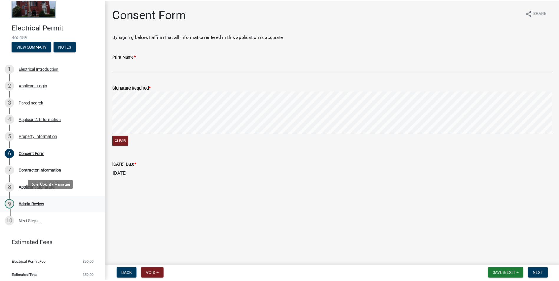
scroll to position [37, 0]
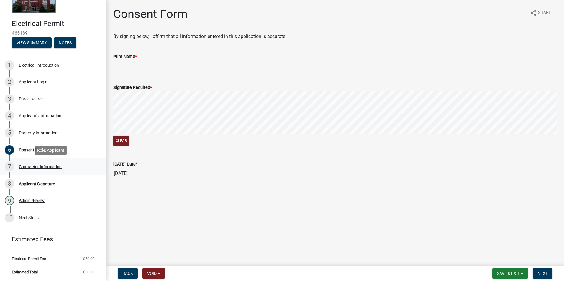
click at [55, 165] on div "Contractor Information" at bounding box center [40, 167] width 43 height 4
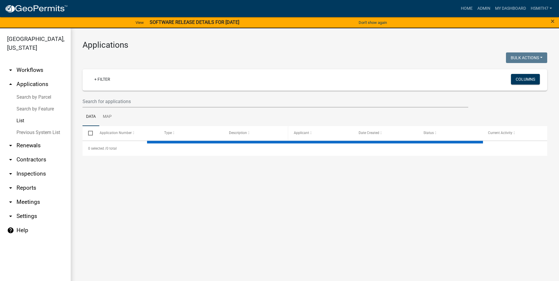
select select "3: 100"
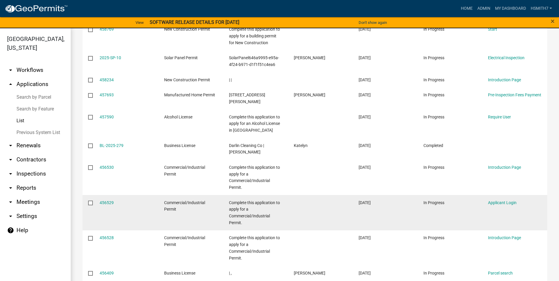
scroll to position [2123, 0]
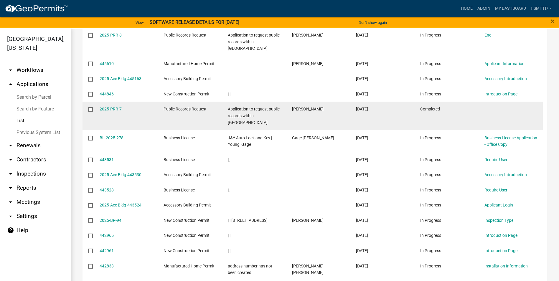
scroll to position [855, 0]
